Goal: Task Accomplishment & Management: Complete application form

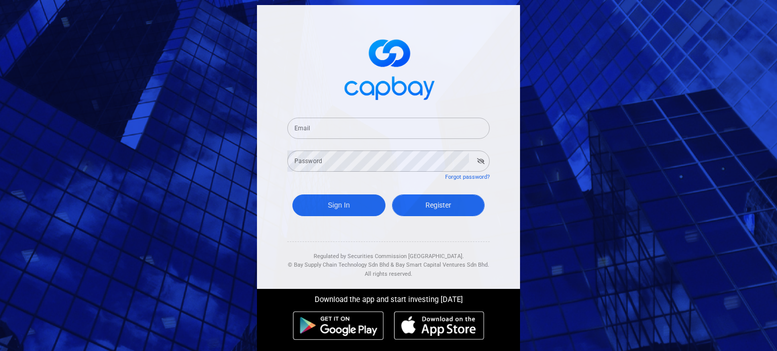
click at [441, 207] on span "Register" at bounding box center [438, 205] width 26 height 8
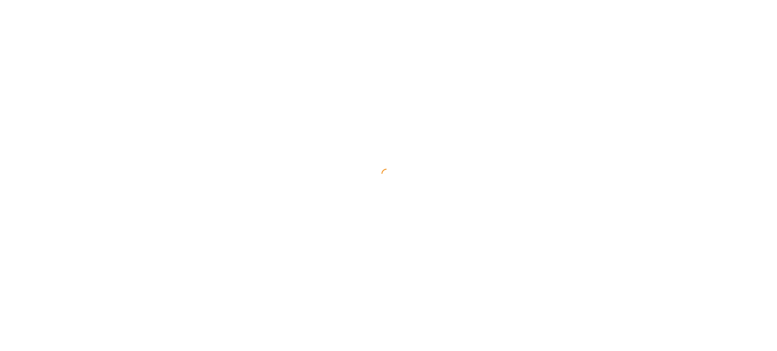
select select "MY"
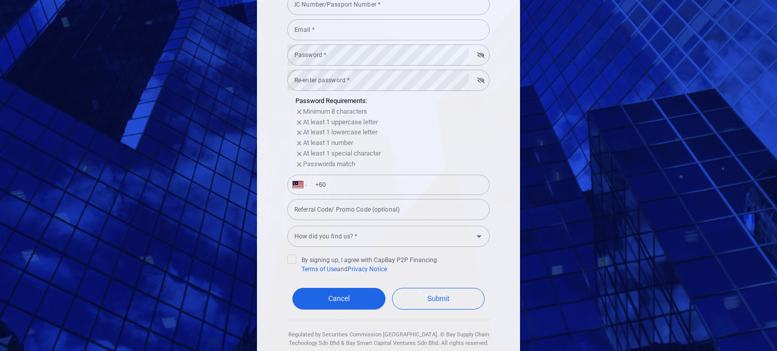
scroll to position [170, 0]
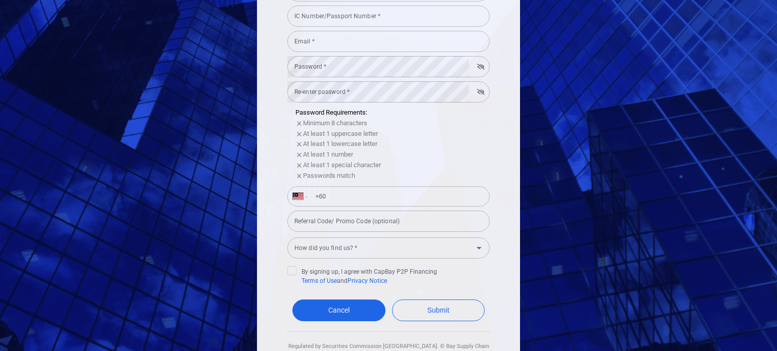
click at [387, 237] on div "How did you find us? * How did you find us? *" at bounding box center [388, 247] width 202 height 23
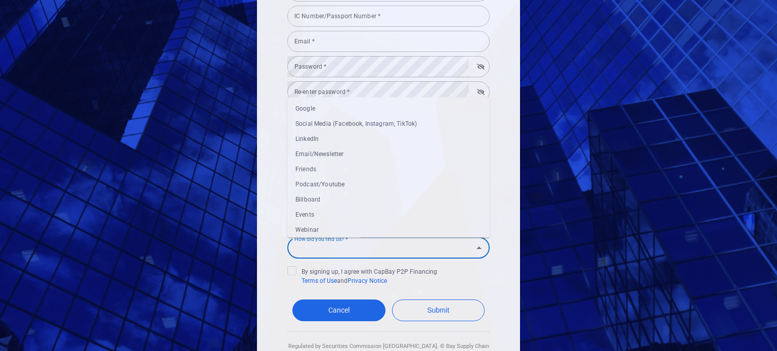
click at [387, 242] on input "How did you find us? *" at bounding box center [380, 248] width 180 height 19
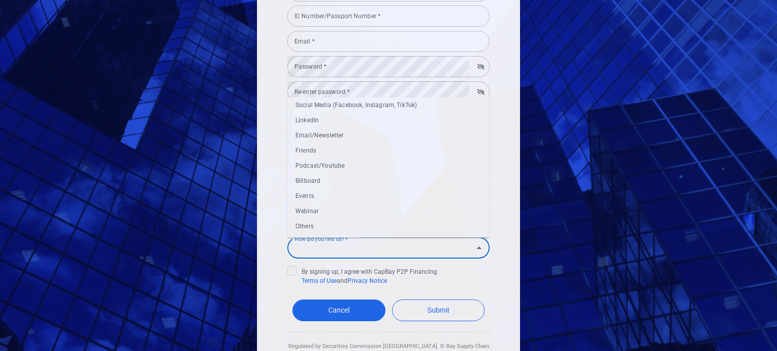
scroll to position [0, 0]
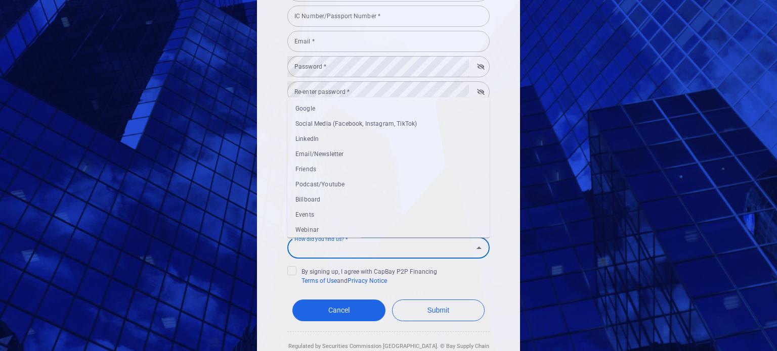
click at [353, 125] on li "Social Media (Facebook, Instagram, TikTok)" at bounding box center [388, 123] width 202 height 15
type input "Social Media (Facebook, Instagram, TikTok)"
